Goal: Information Seeking & Learning: Learn about a topic

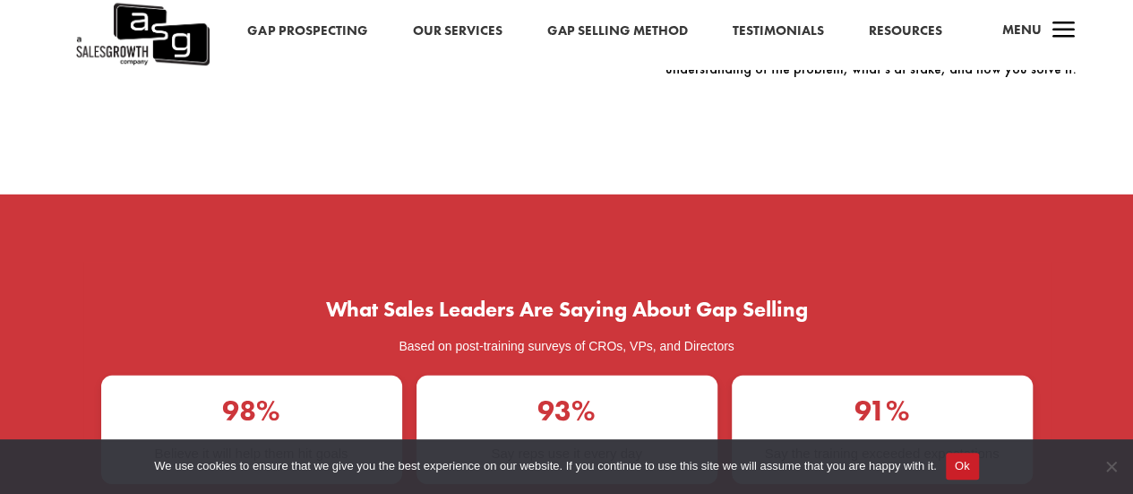
scroll to position [2686, 0]
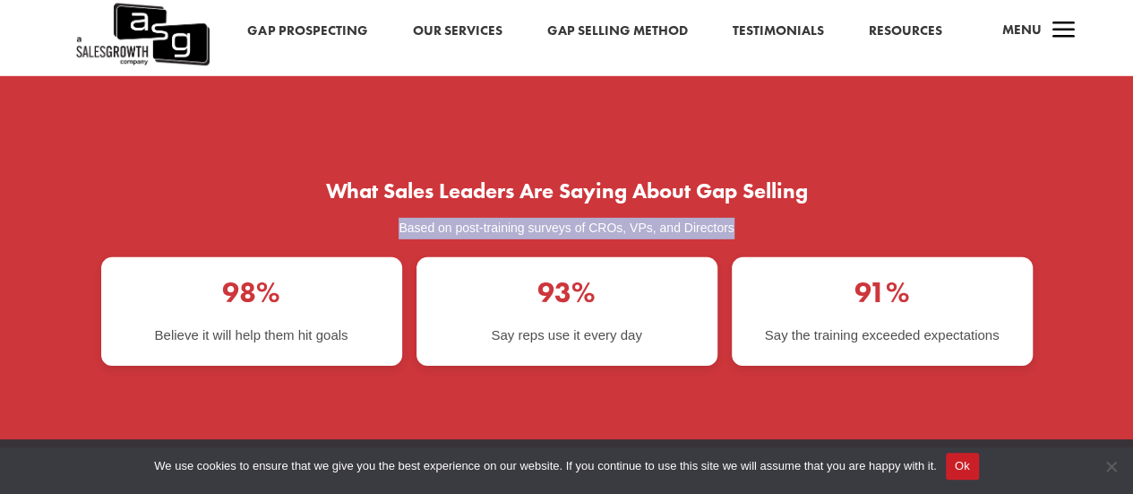
drag, startPoint x: 376, startPoint y: 198, endPoint x: 748, endPoint y: 191, distance: 371.9
click at [748, 218] on p "Based on post-training surveys of CROs, VPs, and Directors" at bounding box center [567, 229] width 932 height 22
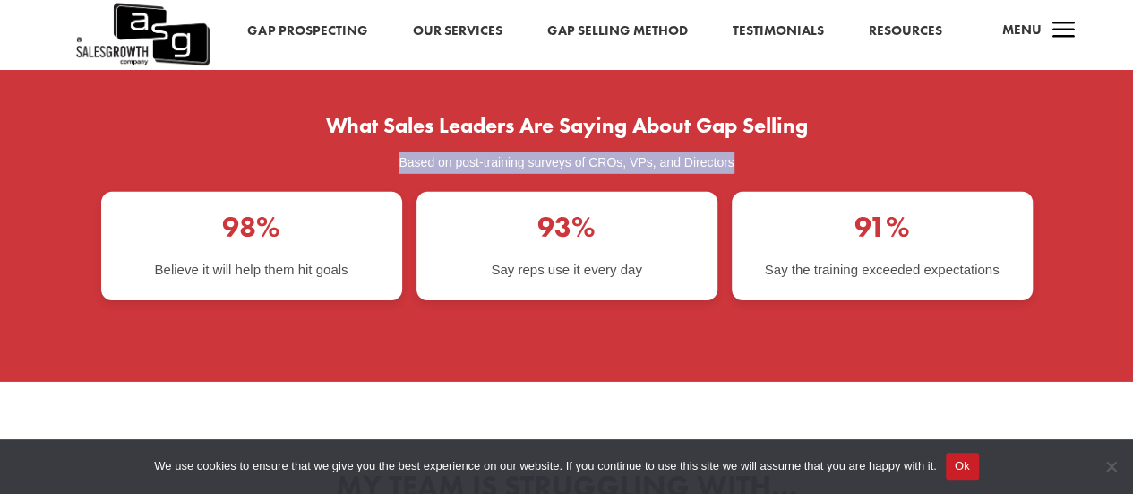
scroll to position [2775, 0]
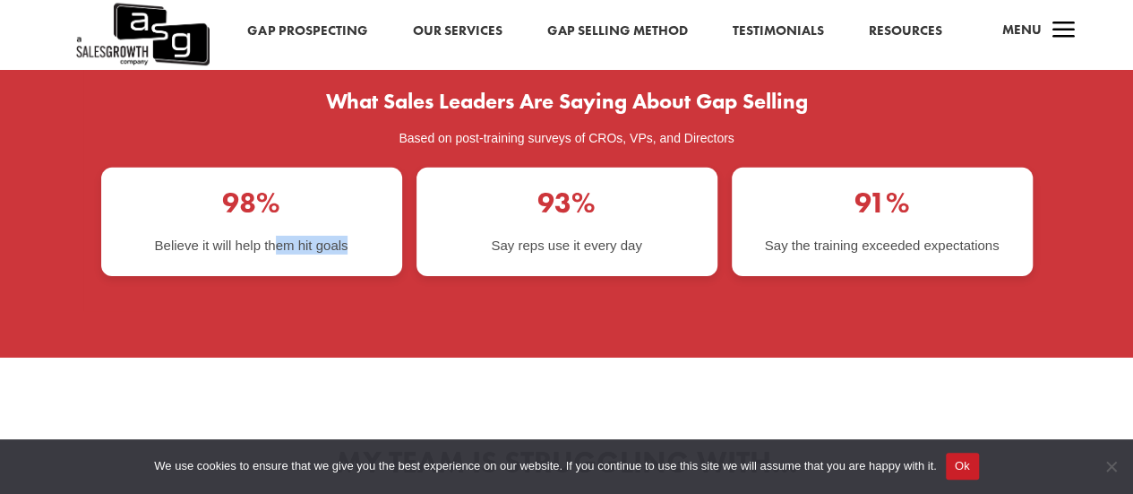
drag, startPoint x: 271, startPoint y: 226, endPoint x: 360, endPoint y: 225, distance: 88.7
click at [360, 225] on div "98% Believe it will help them hit goals" at bounding box center [251, 222] width 301 height 108
drag, startPoint x: 473, startPoint y: 218, endPoint x: 677, endPoint y: 202, distance: 204.8
click at [677, 202] on div "93% Say reps use it every day" at bounding box center [567, 222] width 301 height 108
drag, startPoint x: 792, startPoint y: 205, endPoint x: 1009, endPoint y: 204, distance: 216.8
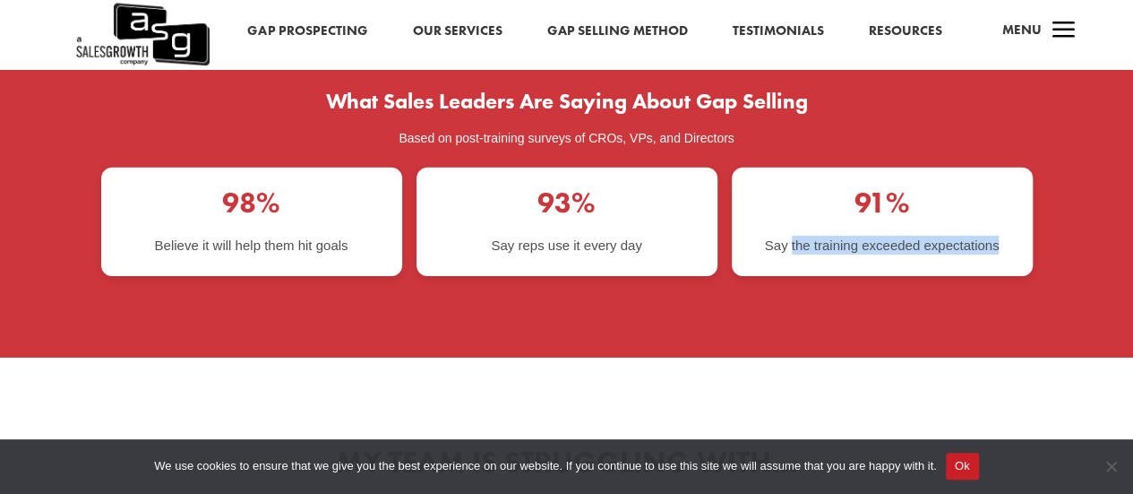
click at [1009, 204] on div "91% Say the training exceeded expectations" at bounding box center [882, 222] width 301 height 108
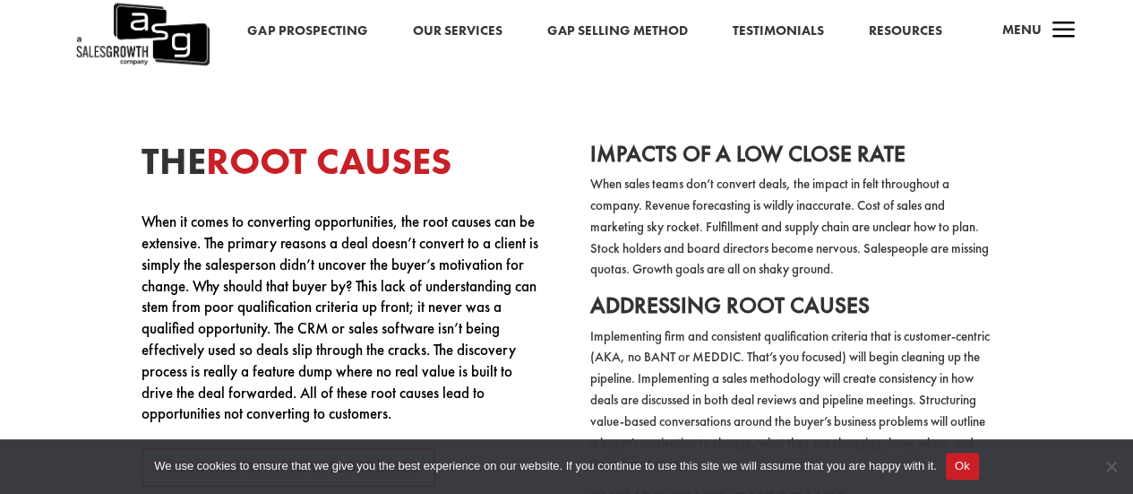
scroll to position [3313, 0]
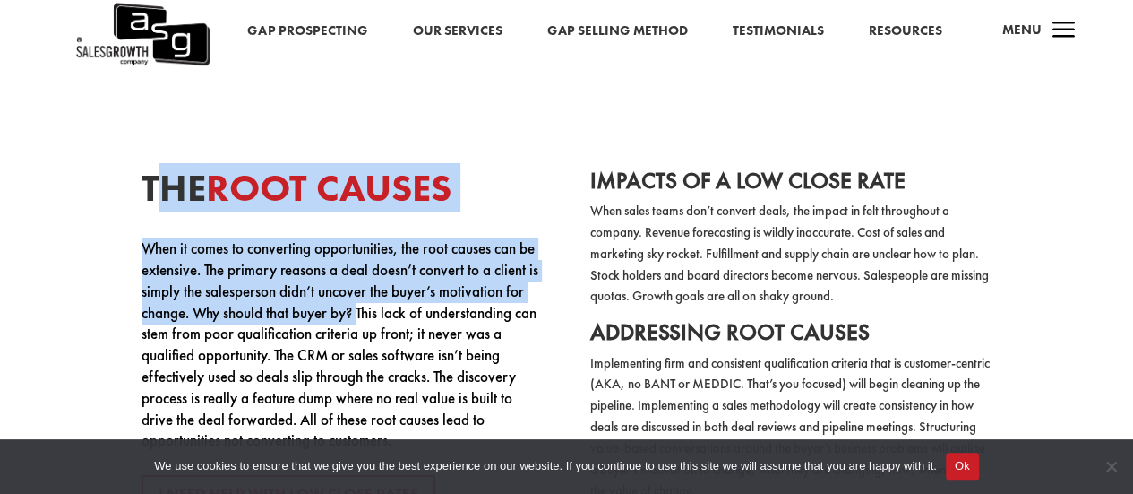
drag, startPoint x: 152, startPoint y: 159, endPoint x: 151, endPoint y: 185, distance: 26.9
click at [343, 277] on div "The Root Causes When it comes to converting opportunities, the root causes can …" at bounding box center [342, 400] width 401 height 463
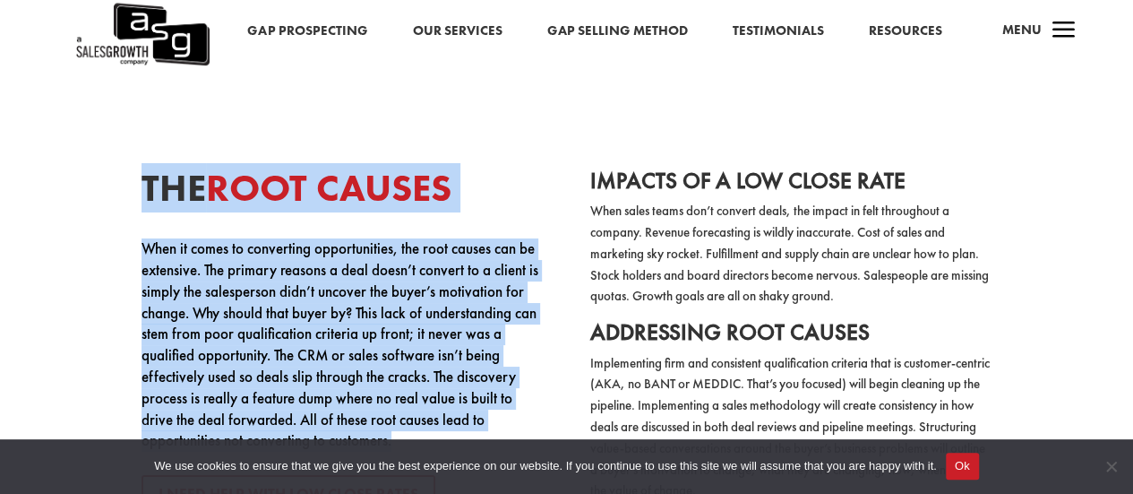
drag, startPoint x: 139, startPoint y: 158, endPoint x: 469, endPoint y: 420, distance: 421.4
click at [469, 420] on div "The Root Causes When it comes to converting opportunities, the root causes can …" at bounding box center [567, 372] width 1077 height 564
copy div "The Root Causes When it comes to converting opportunities, the root causes can …"
